Goal: Navigation & Orientation: Find specific page/section

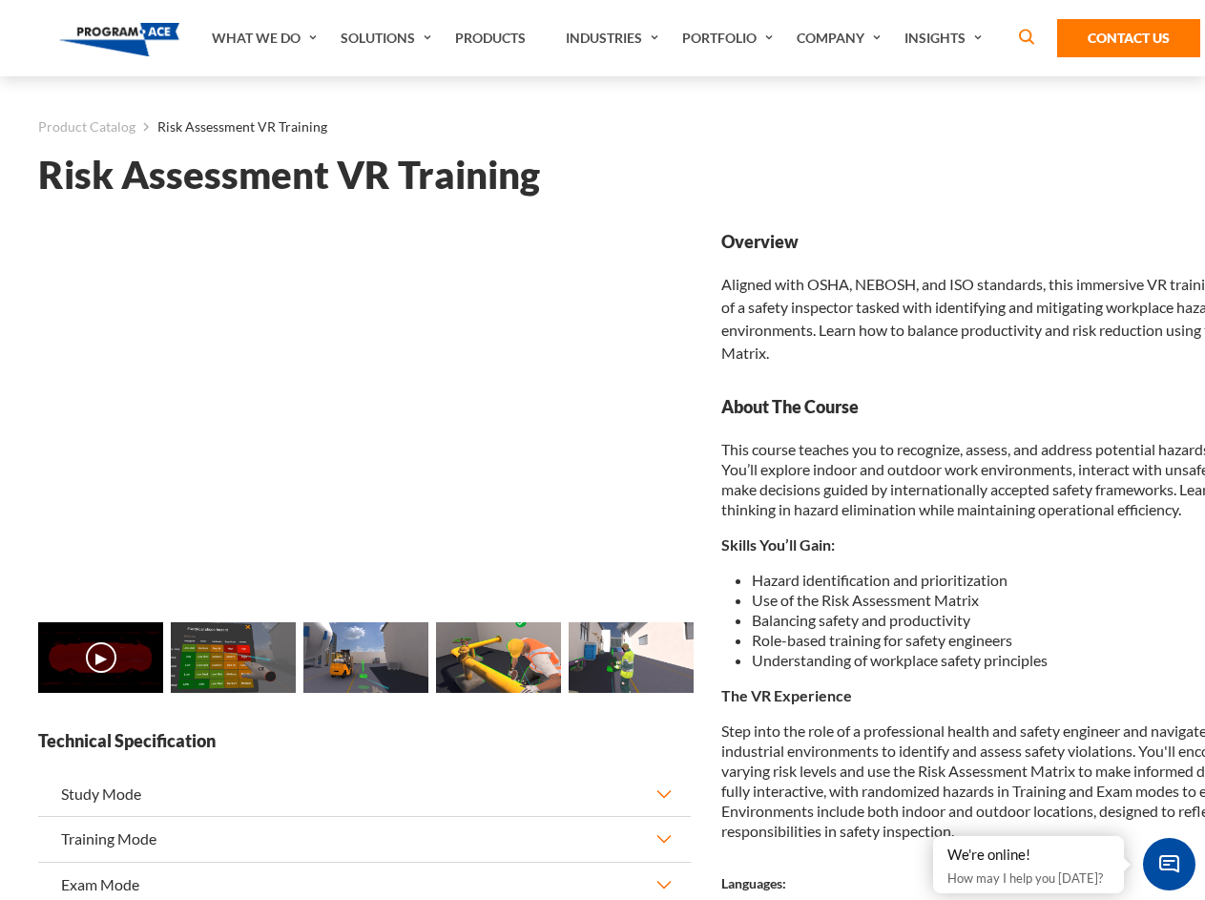
click at [388, 38] on link "Solutions" at bounding box center [388, 38] width 115 height 76
click at [0, 0] on div "AI & Computer Vision Solutions Computer Vision Quality Control AI tools for fas…" at bounding box center [0, 0] width 0 height 0
click at [0, 0] on div "AI & Computer Vision Solutions Virtual Training Solutions Virtual Tour Solution…" at bounding box center [0, 0] width 0 height 0
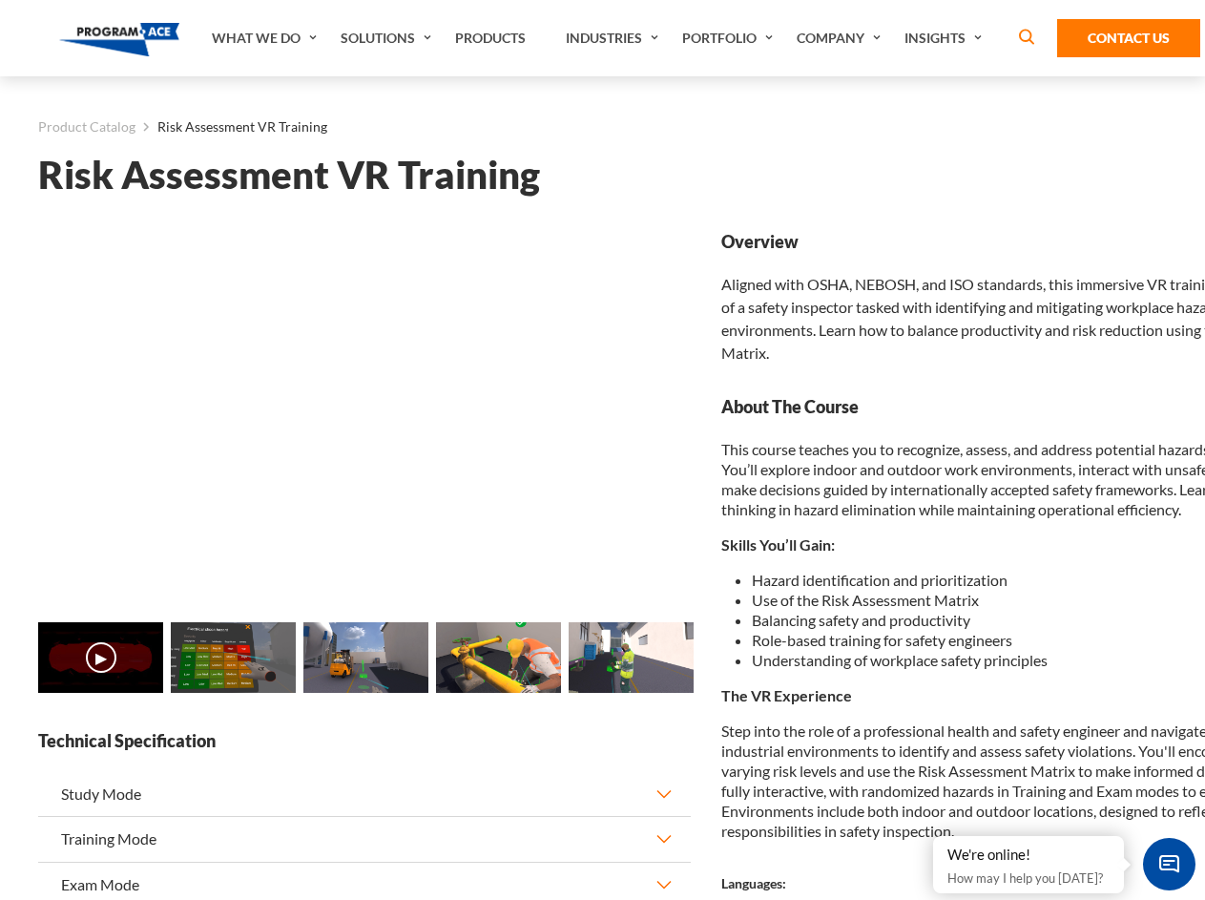
click at [0, 0] on div "AI & Computer Vision Solutions Virtual Training Solutions Virtual Tour Solution…" at bounding box center [0, 0] width 0 height 0
click at [0, 0] on div "AI & Computer Vision Solutions Computer Vision Quality Control AI tools for fas…" at bounding box center [0, 0] width 0 height 0
